Goal: Task Accomplishment & Management: Manage account settings

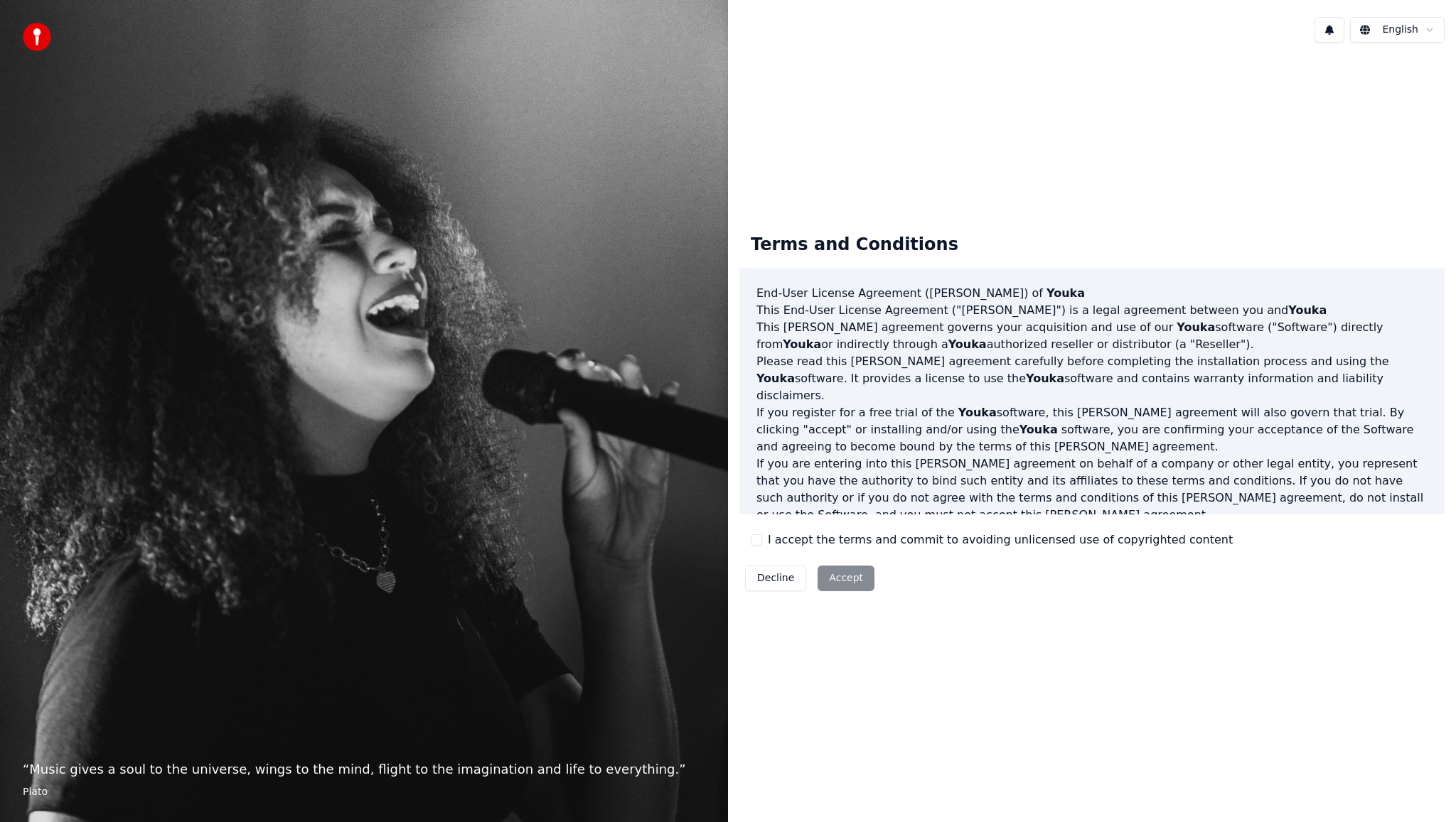
click at [830, 541] on label "I accept the terms and commit to avoiding unlicensed use of copyrighted content" at bounding box center [1000, 540] width 465 height 17
click at [762, 541] on button "I accept the terms and commit to avoiding unlicensed use of copyrighted content" at bounding box center [757, 540] width 12 height 12
click at [842, 588] on button "Accept" at bounding box center [846, 578] width 57 height 25
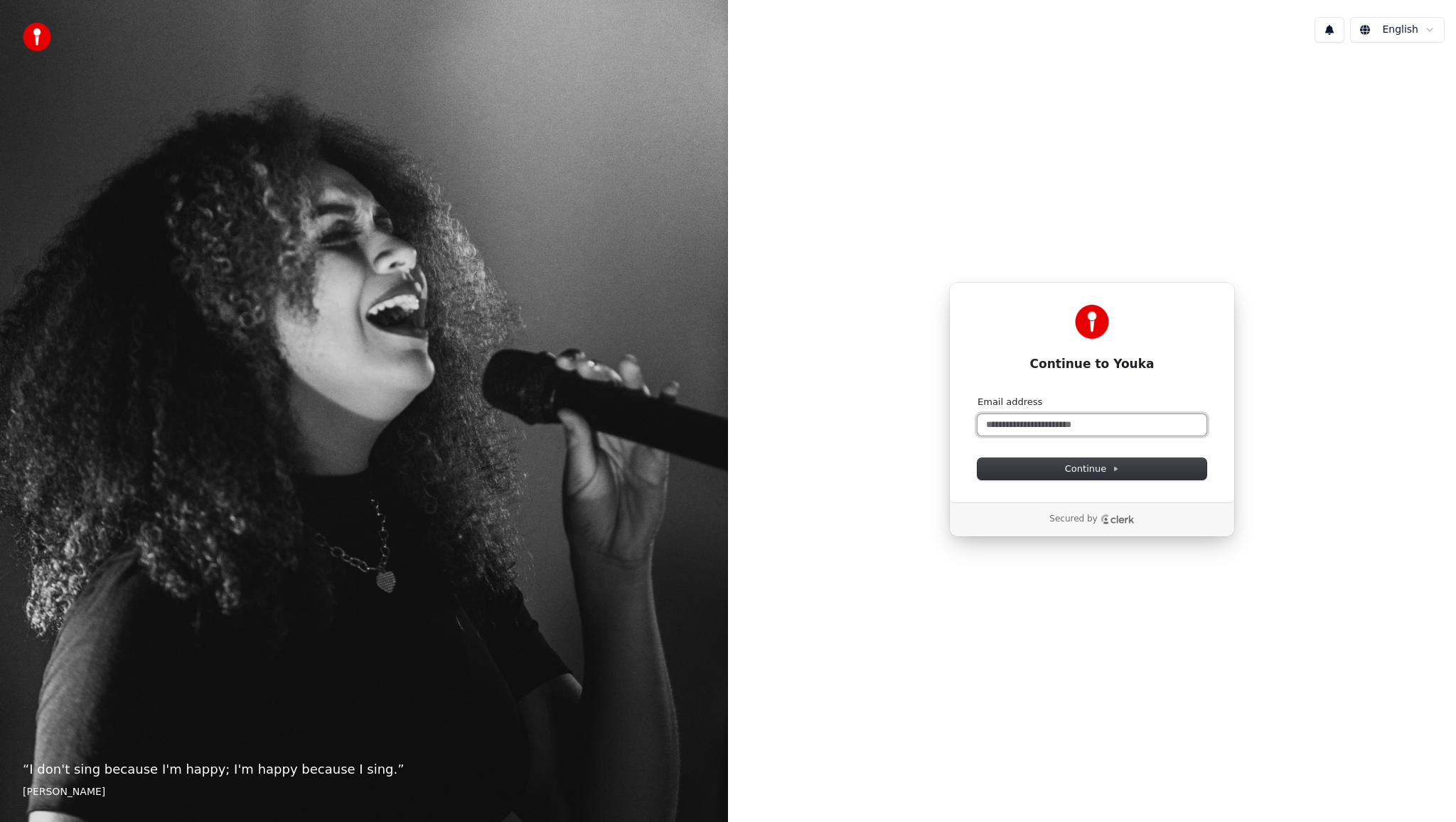
click at [1160, 426] on input "Email address" at bounding box center [1092, 424] width 229 height 21
click at [1153, 474] on button "Continue" at bounding box center [1092, 468] width 229 height 21
type input "**********"
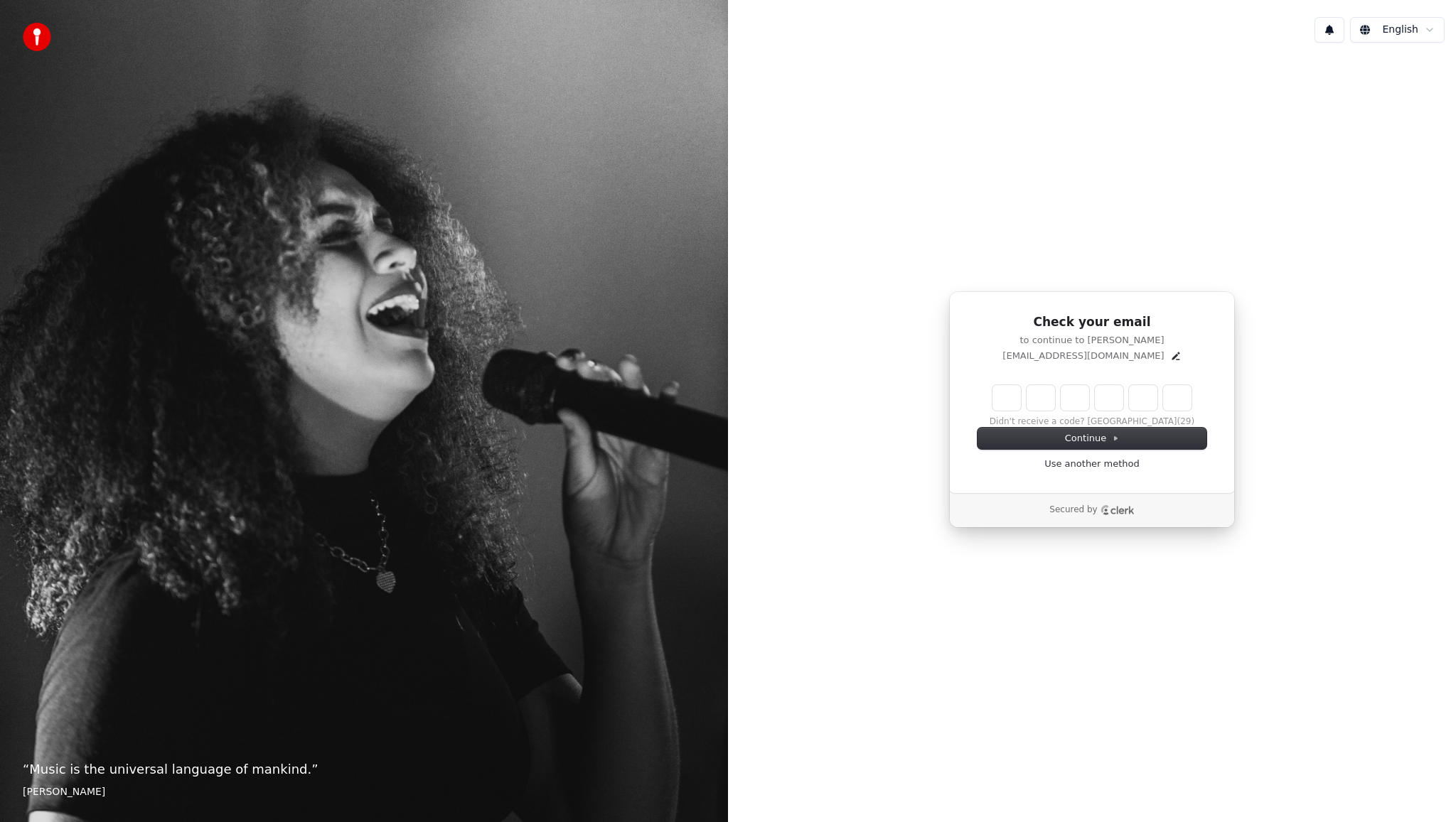
click at [1017, 401] on input "Enter verification code" at bounding box center [1091, 398] width 199 height 25
type input "******"
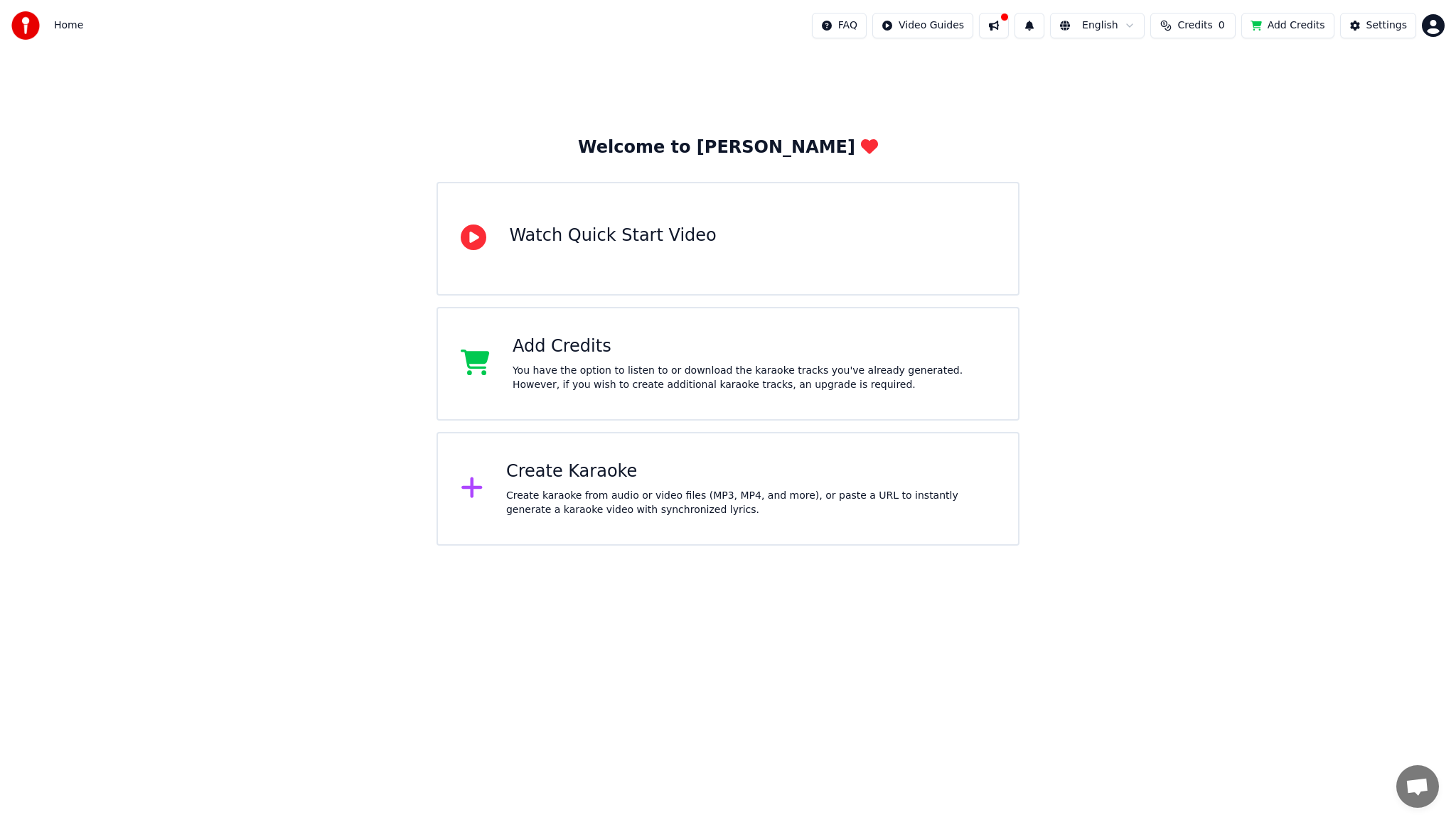
click at [1006, 23] on button at bounding box center [994, 25] width 30 height 25
click at [1379, 133] on div "Welcome to Youka Watch Quick Start Video Add Credits You have the option to lis…" at bounding box center [728, 299] width 1456 height 495
click at [1212, 22] on span "Credits" at bounding box center [1195, 26] width 35 height 14
